Goal: Book appointment/travel/reservation

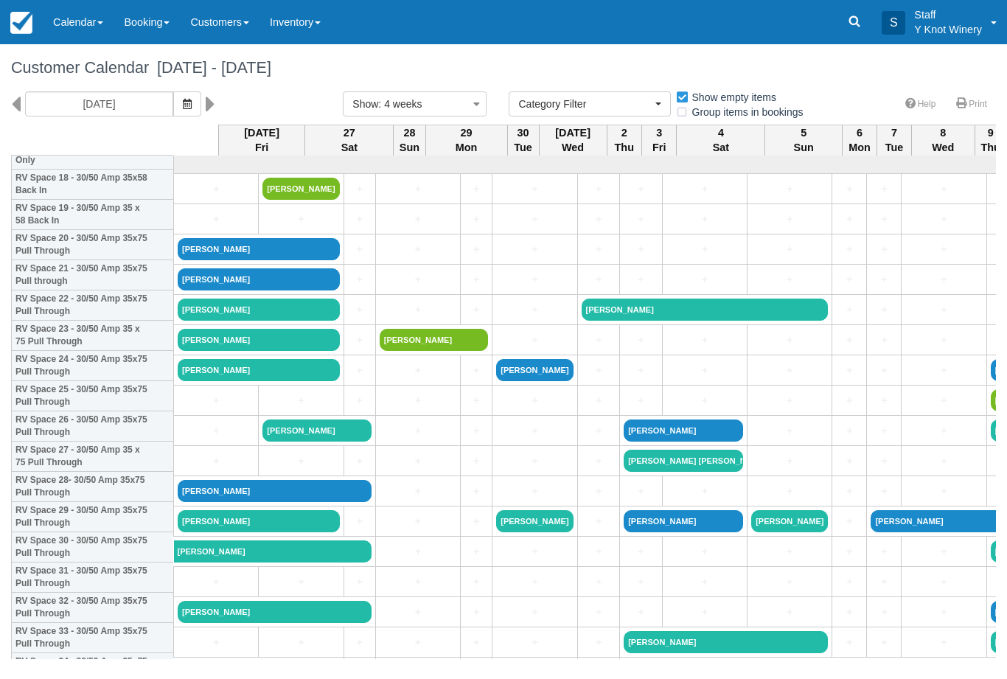
select select
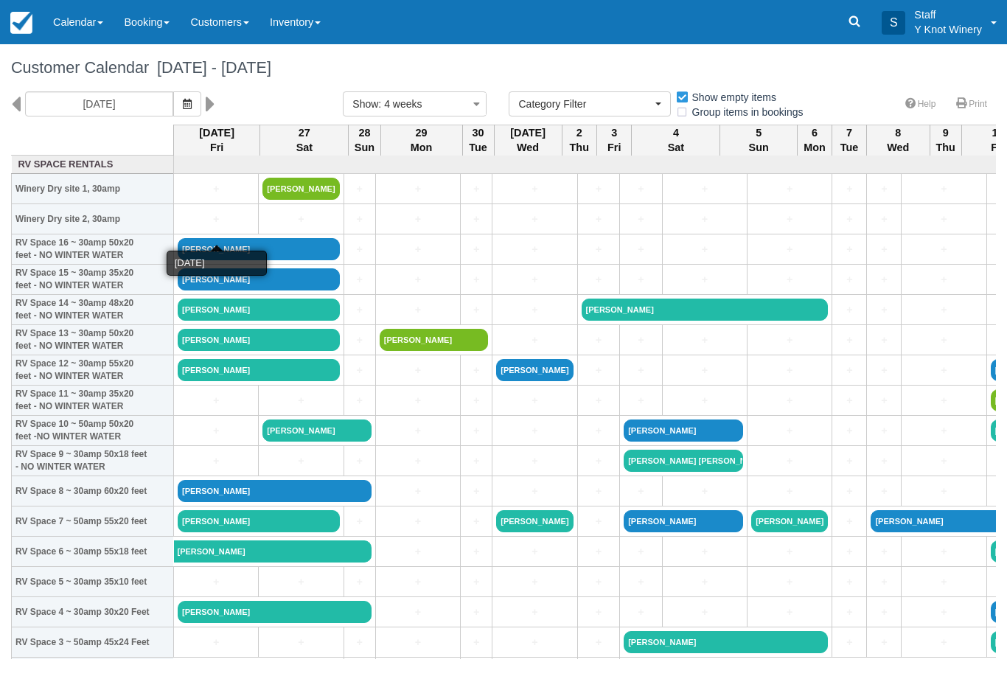
click at [205, 227] on link "+" at bounding box center [216, 219] width 77 height 15
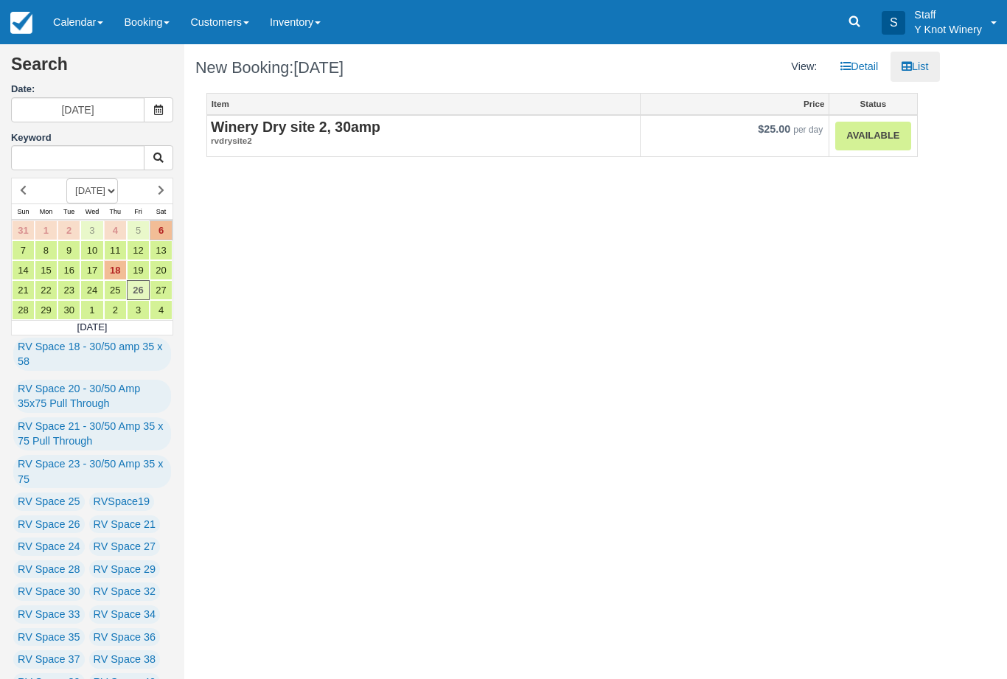
click at [872, 145] on link "Available" at bounding box center [872, 136] width 75 height 29
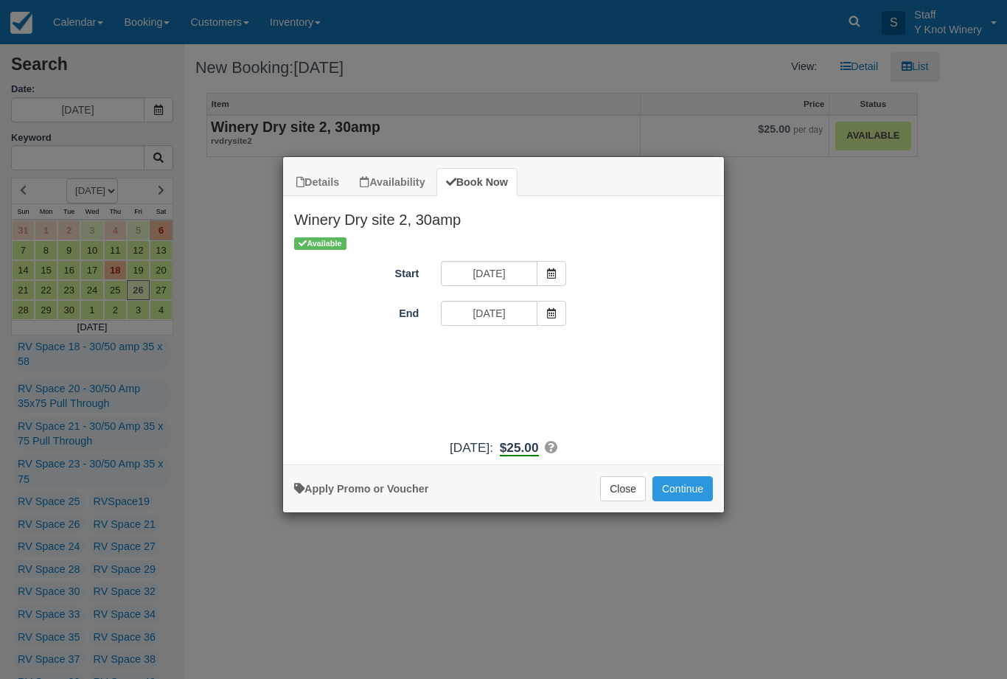
click at [684, 493] on button "Continue" at bounding box center [683, 488] width 60 height 25
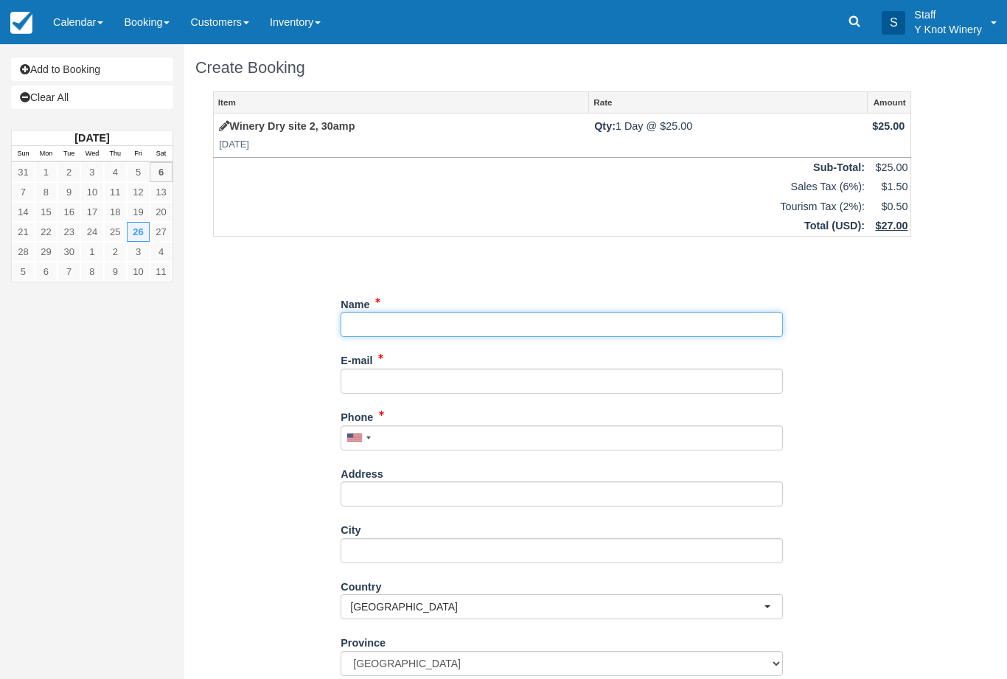
click at [369, 318] on input "Name" at bounding box center [562, 324] width 442 height 25
type input "I"
type input "[PERSON_NAME]"
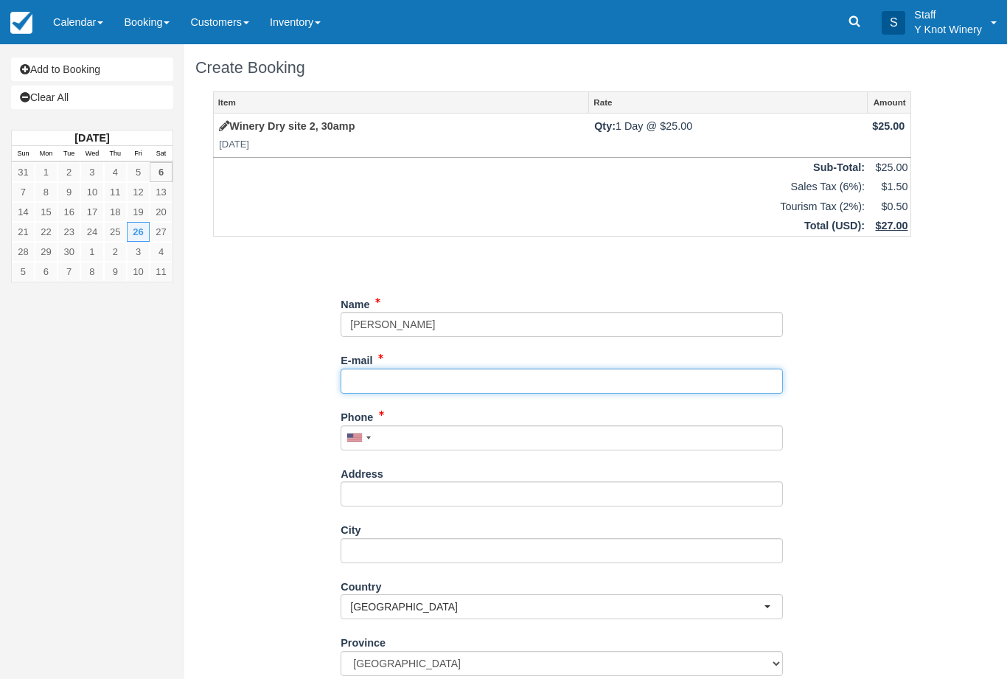
click at [364, 378] on input "E-mail" at bounding box center [562, 381] width 442 height 25
type input "[EMAIL_ADDRESS][DOMAIN_NAME]"
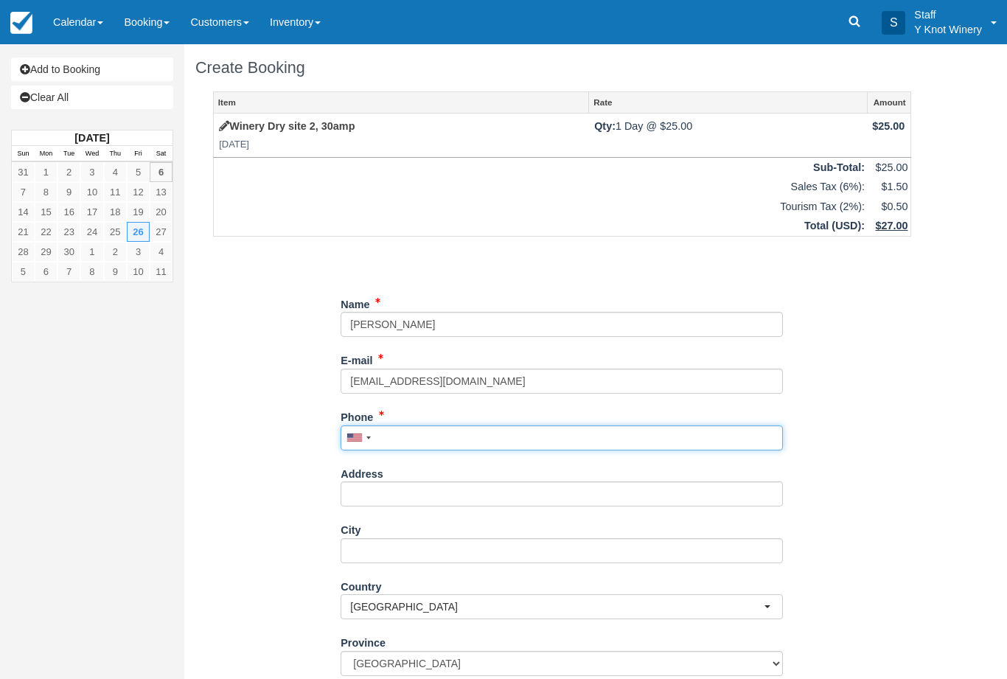
click at [434, 430] on input "Phone" at bounding box center [562, 437] width 442 height 25
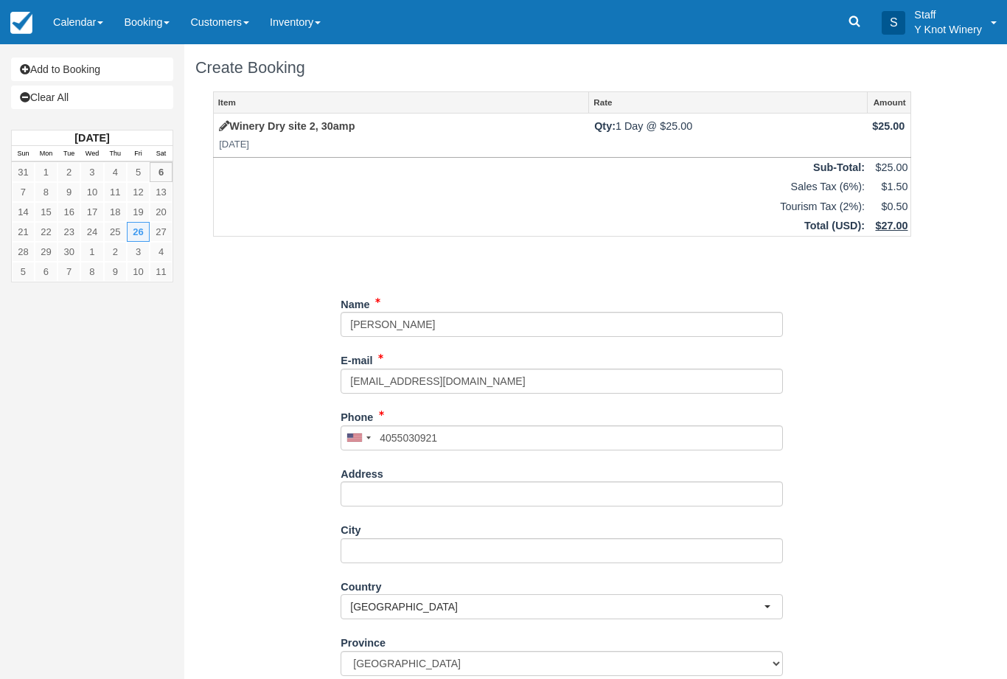
type input "+14055030921"
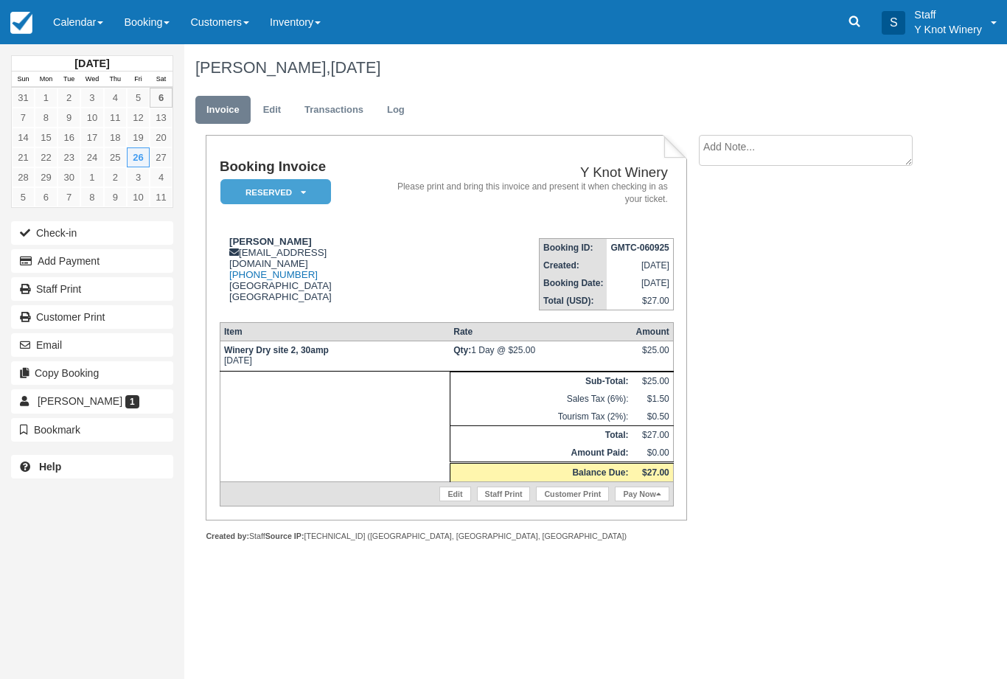
click at [439, 501] on link "Edit" at bounding box center [454, 494] width 31 height 15
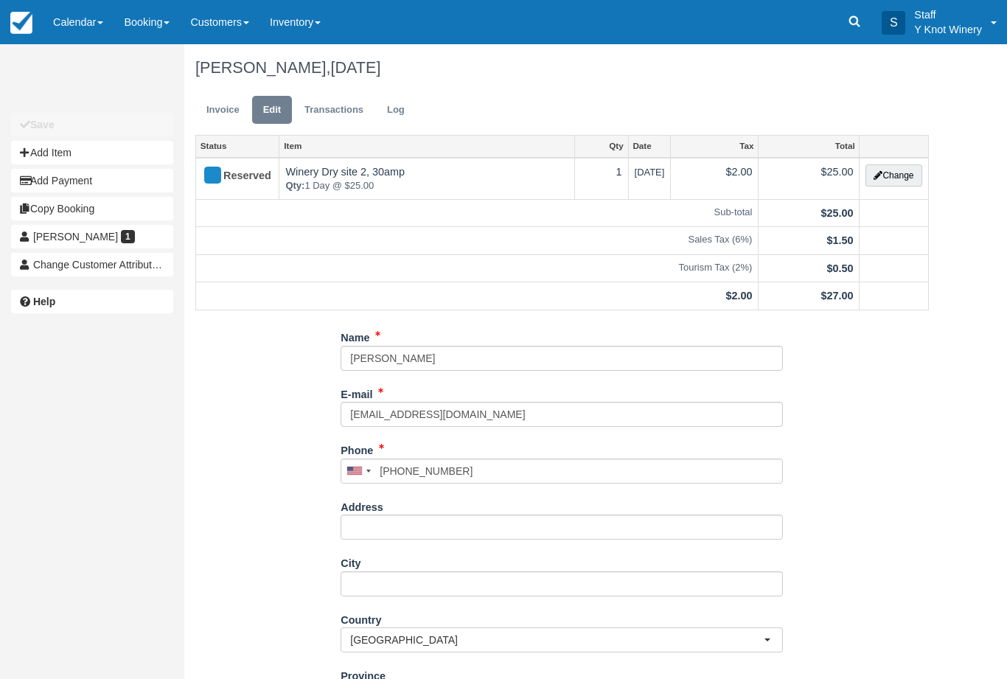
click at [898, 174] on button "Change" at bounding box center [894, 175] width 56 height 22
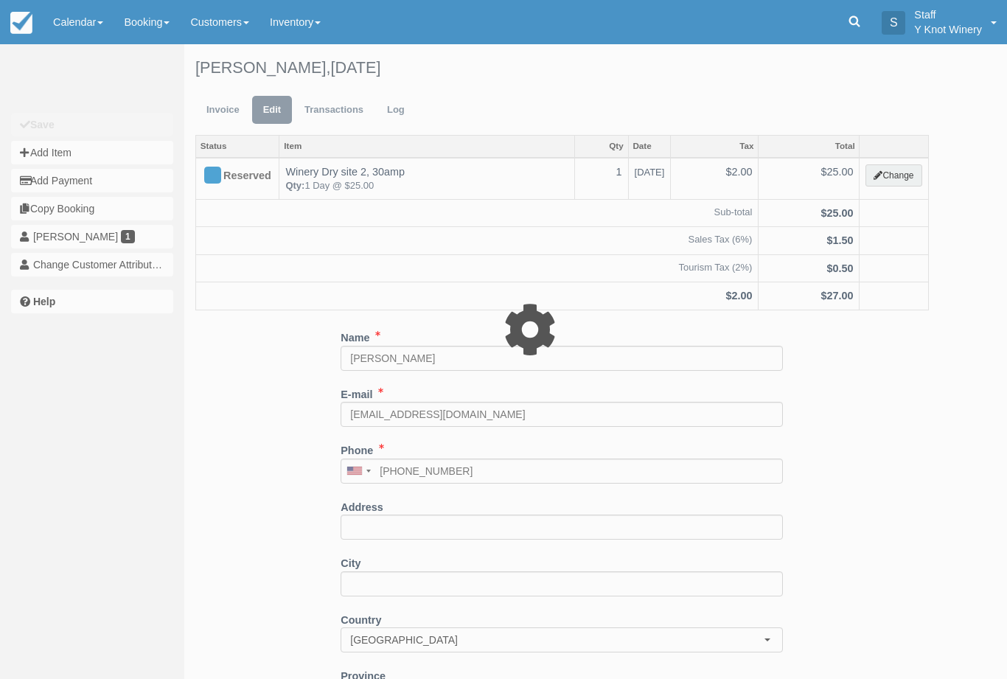
type input "25.00"
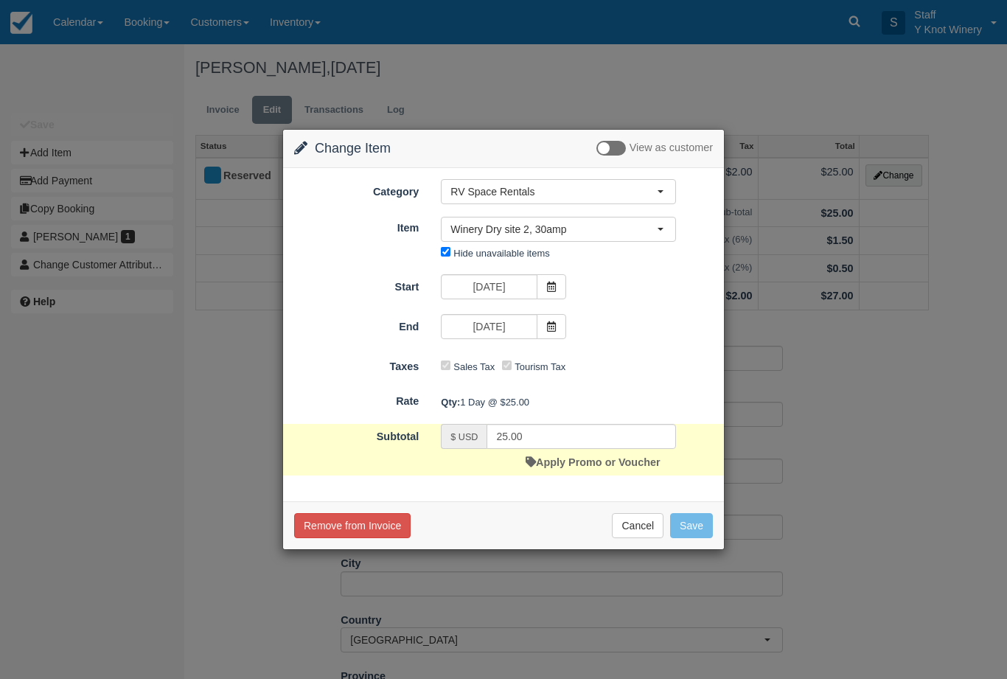
click at [563, 468] on link "Apply Promo or Voucher" at bounding box center [593, 462] width 134 height 12
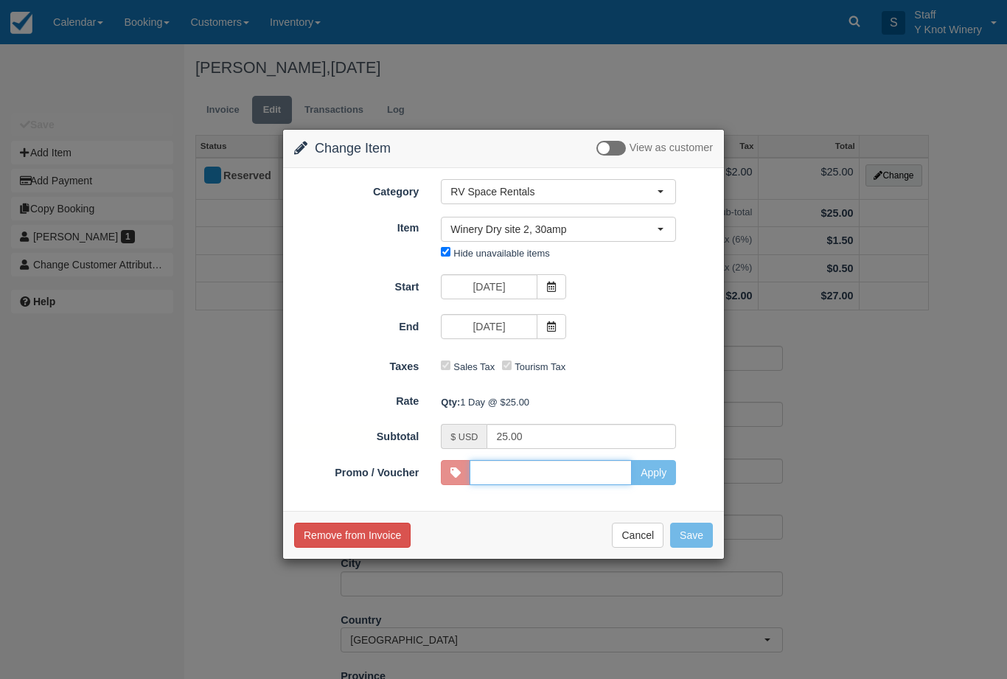
click at [577, 467] on input "Promo / Voucher" at bounding box center [551, 472] width 162 height 25
type input "HHOST"
click at [653, 470] on button "Apply" at bounding box center [653, 472] width 45 height 25
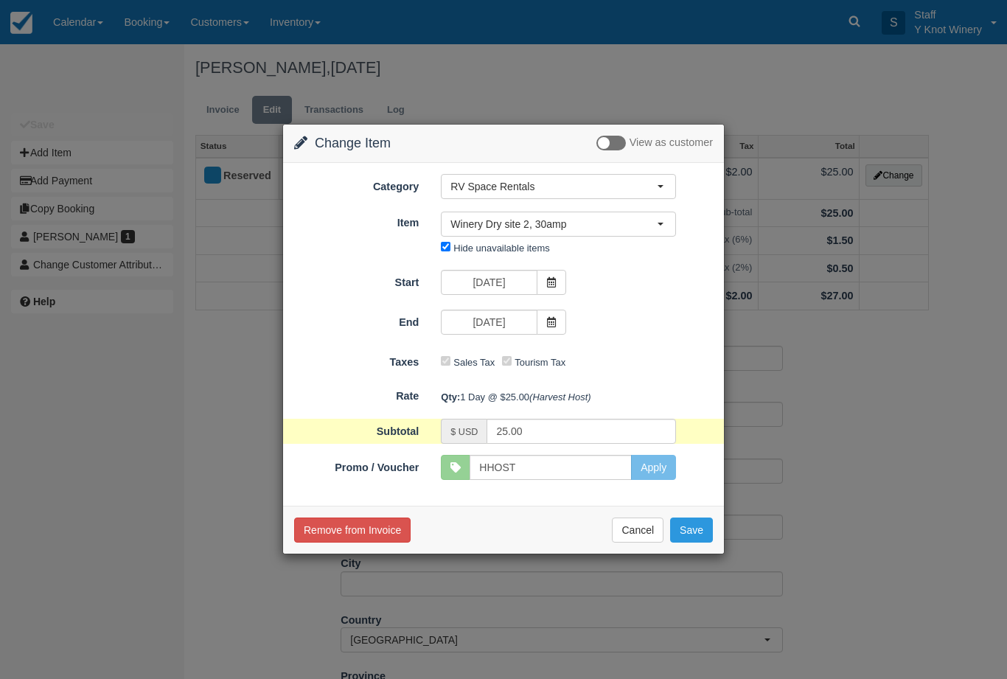
click at [690, 526] on button "Save" at bounding box center [691, 530] width 43 height 25
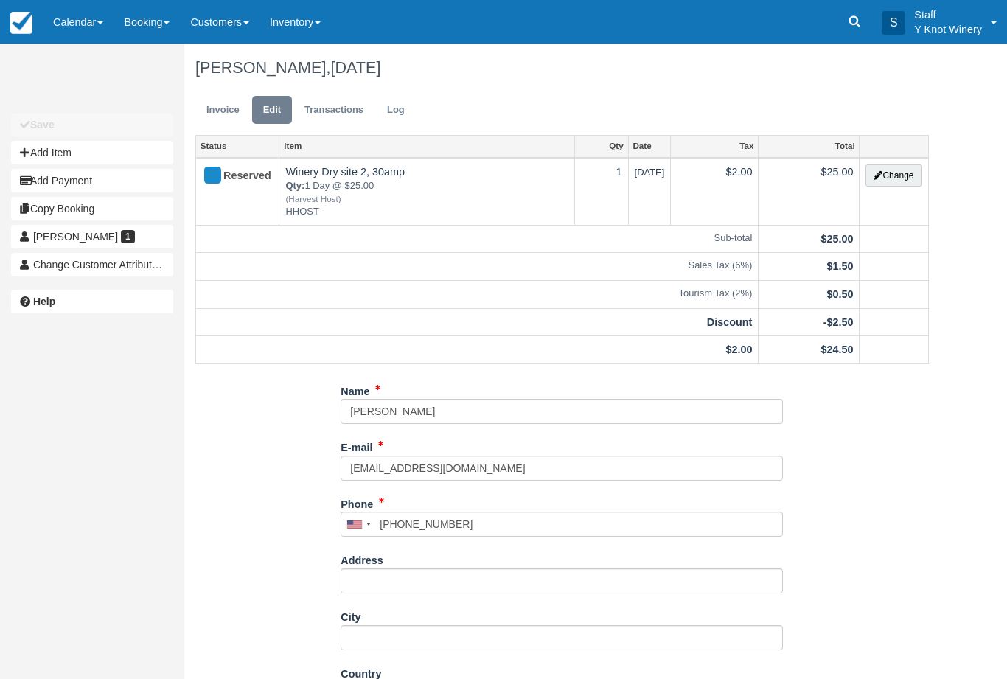
click at [209, 105] on link "Invoice" at bounding box center [222, 110] width 55 height 29
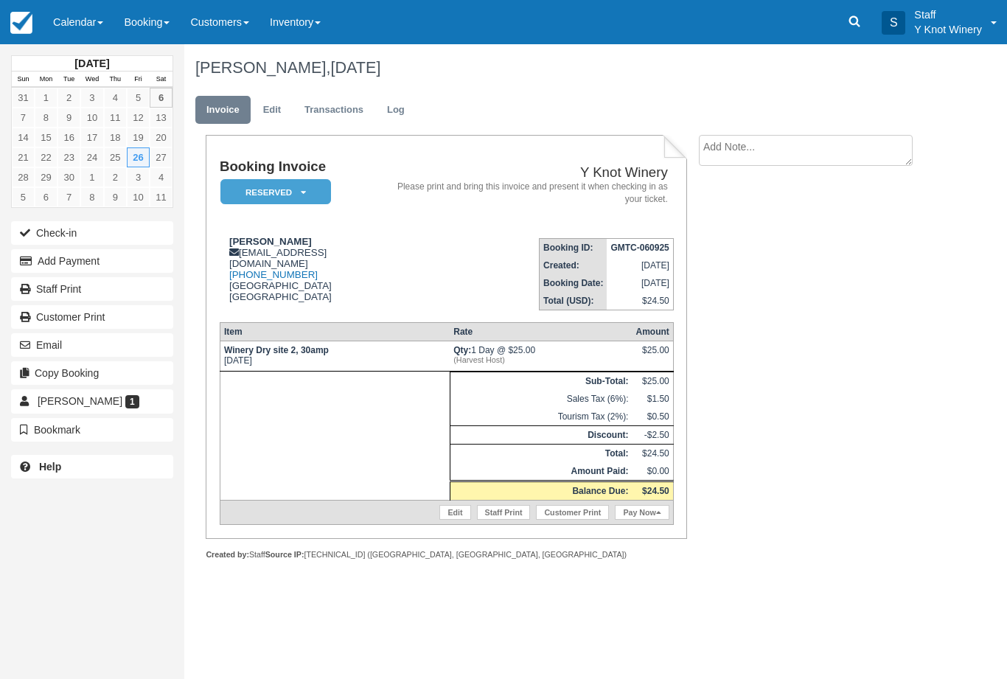
click at [69, 226] on button "Check-in" at bounding box center [92, 233] width 162 height 24
